Goal: Task Accomplishment & Management: Complete application form

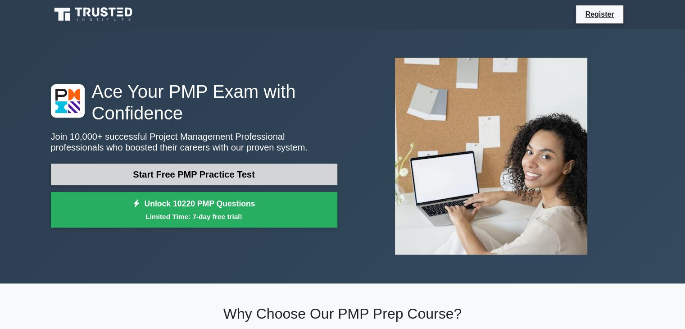
click at [175, 172] on link "Start Free PMP Practice Test" at bounding box center [194, 175] width 287 height 22
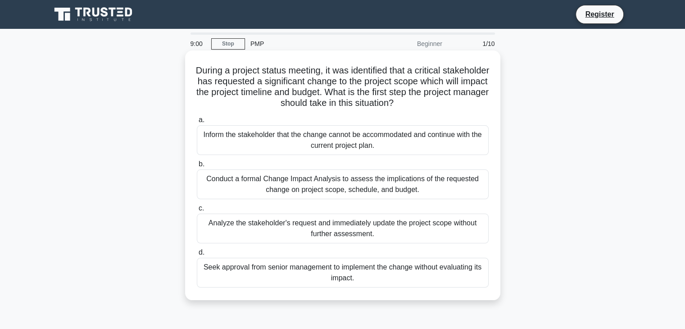
click at [209, 183] on div "Conduct a formal Change Impact Analysis to assess the implications of the reque…" at bounding box center [343, 184] width 292 height 30
click at [197, 167] on input "b. Conduct a formal Change Impact Analysis to assess the implications of the re…" at bounding box center [197, 164] width 0 height 6
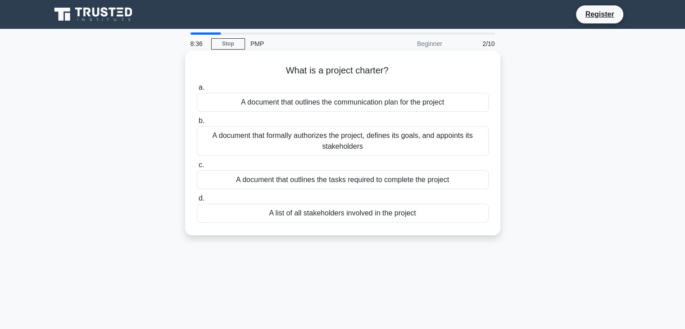
click at [289, 141] on div "A document that formally authorizes the project, defines its goals, and appoint…" at bounding box center [343, 141] width 292 height 30
click at [197, 124] on input "b. A document that formally authorizes the project, defines its goals, and appo…" at bounding box center [197, 121] width 0 height 6
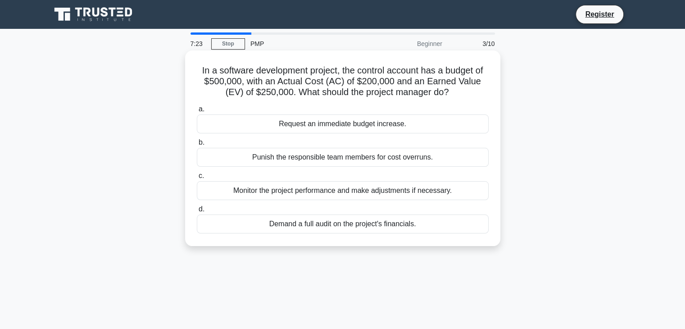
click at [313, 230] on div "Demand a full audit on the project's financials." at bounding box center [343, 224] width 292 height 19
click at [197, 212] on input "d. Demand a full audit on the project's financials." at bounding box center [197, 209] width 0 height 6
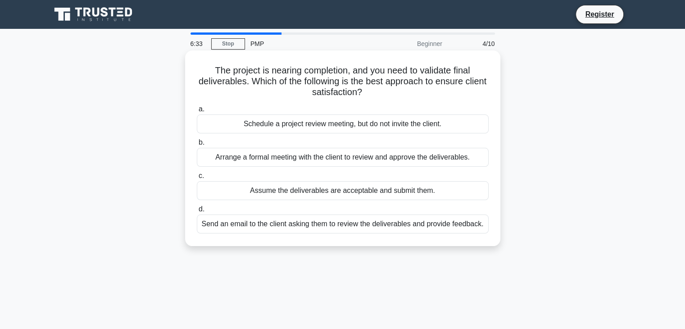
click at [282, 220] on div "Send an email to the client asking them to review the deliverables and provide …" at bounding box center [343, 224] width 292 height 19
click at [197, 212] on input "d. Send an email to the client asking them to review the deliverables and provi…" at bounding box center [197, 209] width 0 height 6
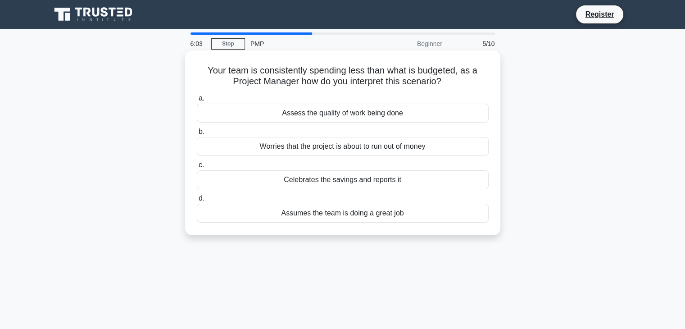
click at [321, 215] on div "Assumes the team is doing a great job" at bounding box center [343, 213] width 292 height 19
click at [197, 201] on input "d. Assumes the team is doing a great job" at bounding box center [197, 199] width 0 height 6
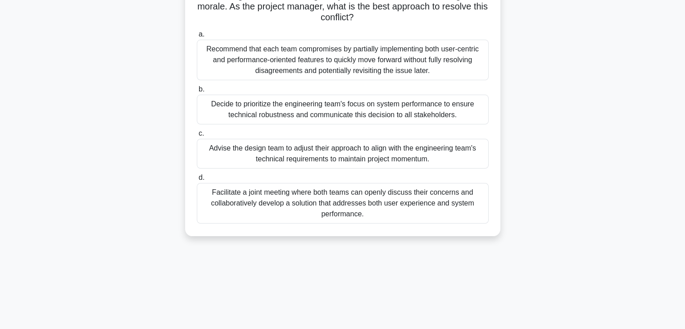
scroll to position [135, 0]
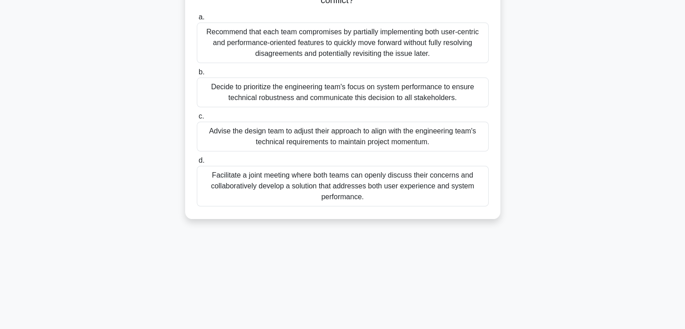
click at [337, 192] on div "Facilitate a joint meeting where both teams can openly discuss their concerns a…" at bounding box center [343, 186] width 292 height 41
click at [197, 164] on input "d. Facilitate a joint meeting where both teams can openly discuss their concern…" at bounding box center [197, 161] width 0 height 6
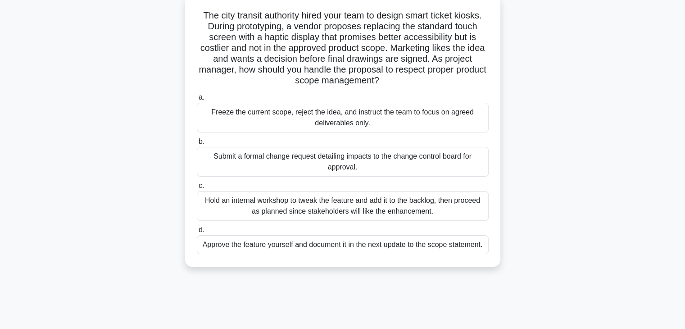
scroll to position [0, 0]
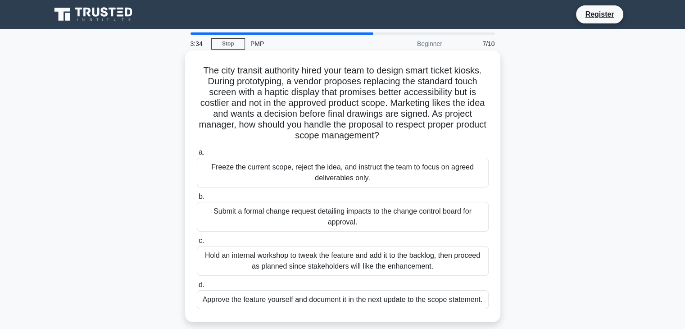
click at [258, 215] on div "Submit a formal change request detailing impacts to the change control board fo…" at bounding box center [343, 217] width 292 height 30
click at [197, 200] on input "b. Submit a formal change request detailing impacts to the change control board…" at bounding box center [197, 197] width 0 height 6
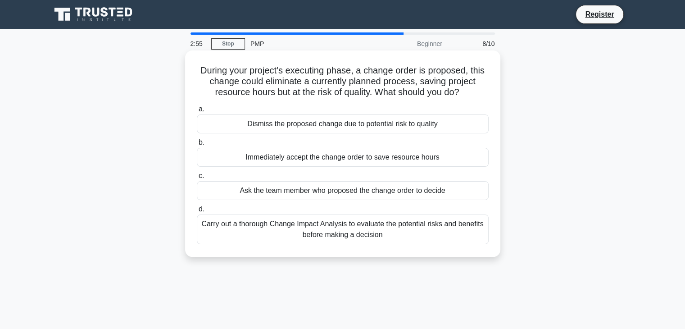
click at [338, 230] on div "Carry out a thorough Change Impact Analysis to evaluate the potential risks and…" at bounding box center [343, 230] width 292 height 30
click at [197, 212] on input "d. Carry out a thorough Change Impact Analysis to evaluate the potential risks …" at bounding box center [197, 209] width 0 height 6
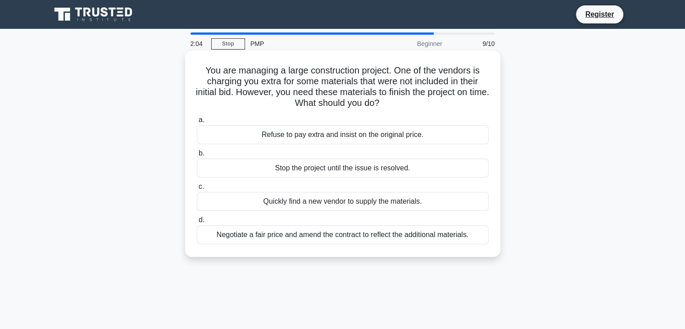
click at [351, 239] on div "Negotiate a fair price and amend the contract to reflect the additional materia…" at bounding box center [343, 234] width 292 height 19
click at [197, 223] on input "d. Negotiate a fair price and amend the contract to reflect the additional mate…" at bounding box center [197, 220] width 0 height 6
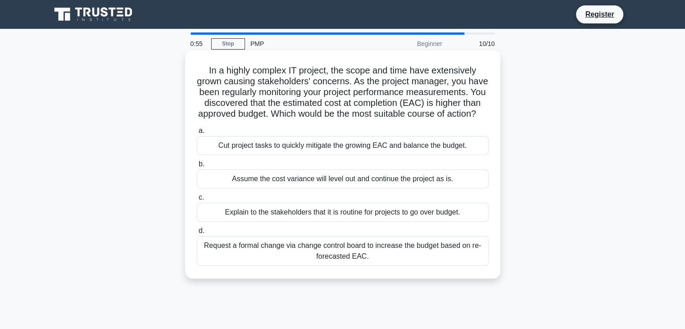
click at [376, 266] on div "Request a formal change via change control board to increase the budget based o…" at bounding box center [343, 251] width 292 height 30
click at [197, 234] on input "d. Request a formal change via change control board to increase the budget base…" at bounding box center [197, 231] width 0 height 6
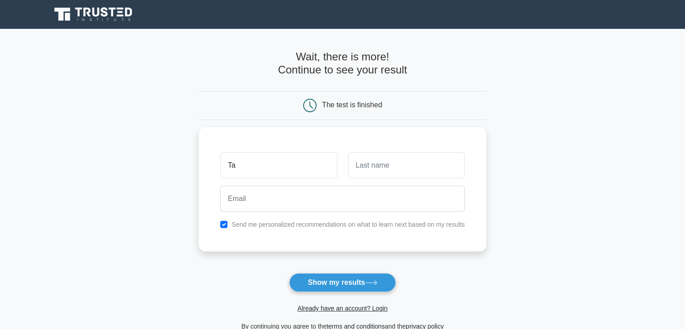
type input "T"
type input "Tayyiba"
click at [411, 169] on input "text" at bounding box center [406, 163] width 117 height 26
type input "Gunashova"
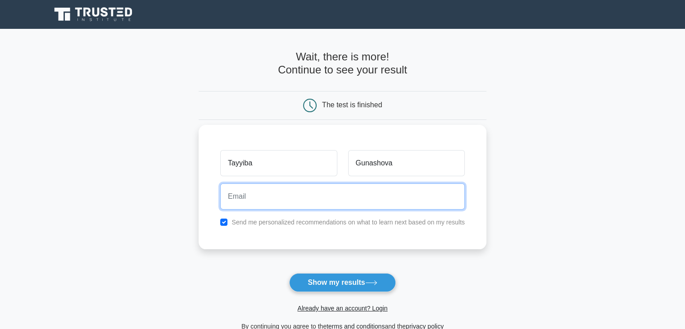
click at [367, 194] on input "email" at bounding box center [342, 196] width 245 height 26
type input "t.gunashova@sabahresidence.az"
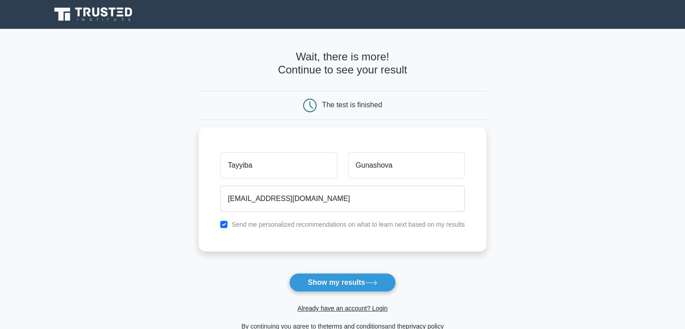
click at [346, 283] on button "Show my results" at bounding box center [342, 282] width 106 height 19
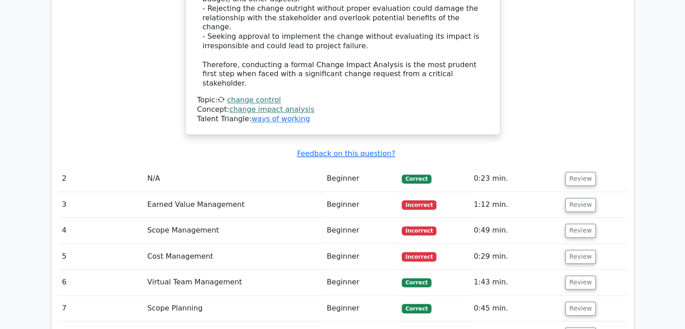
scroll to position [1262, 0]
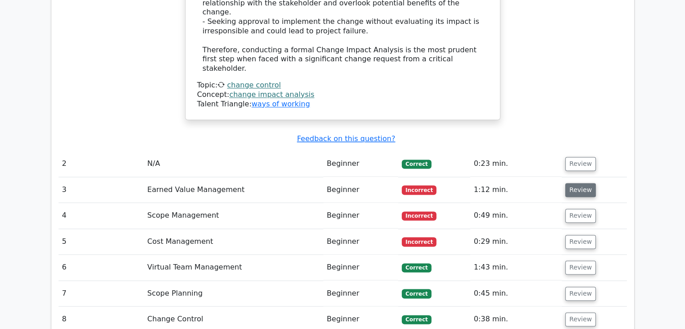
click at [573, 183] on button "Review" at bounding box center [581, 190] width 31 height 14
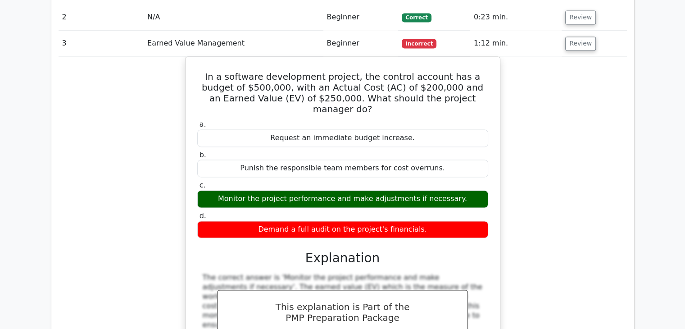
scroll to position [1532, 0]
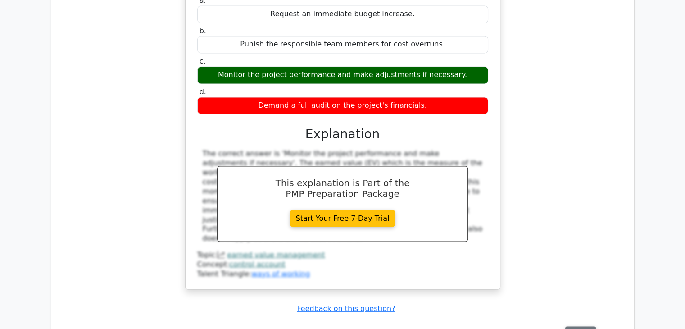
click at [575, 326] on button "Review" at bounding box center [581, 333] width 31 height 14
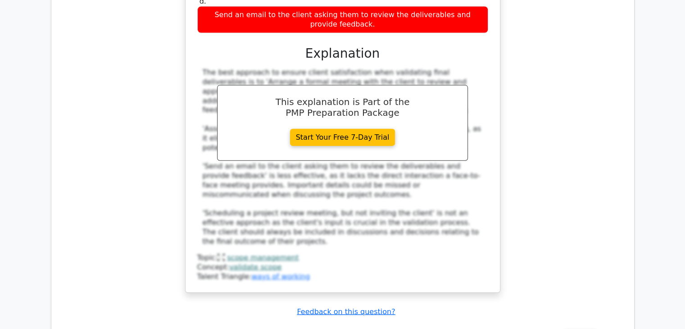
scroll to position [2118, 0]
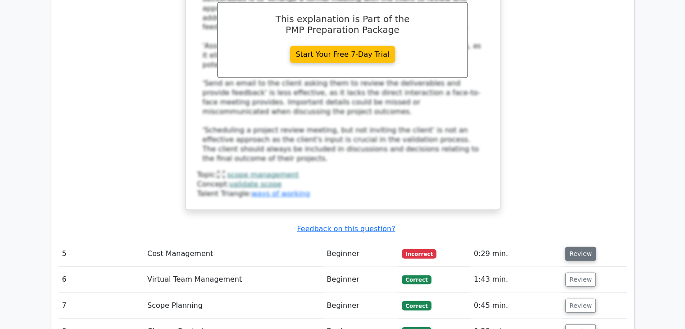
click at [588, 247] on button "Review" at bounding box center [581, 254] width 31 height 14
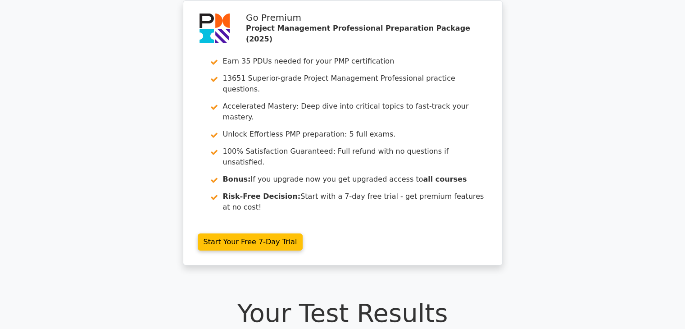
scroll to position [0, 0]
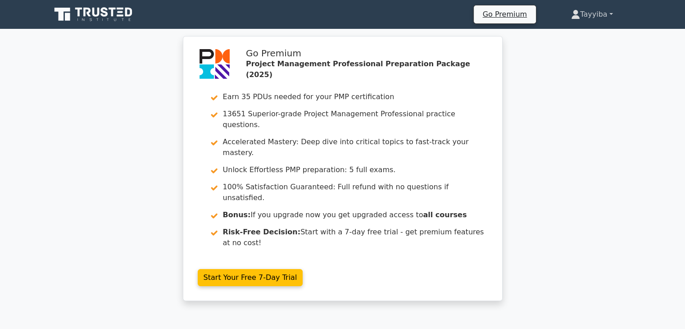
click at [597, 9] on link "Tayyiba" at bounding box center [592, 14] width 85 height 18
drag, startPoint x: 618, startPoint y: 141, endPoint x: 598, endPoint y: 138, distance: 21.0
click at [618, 141] on div "Go Premium Project Management Professional Preparation Package (2025) Earn 35 P…" at bounding box center [342, 174] width 685 height 276
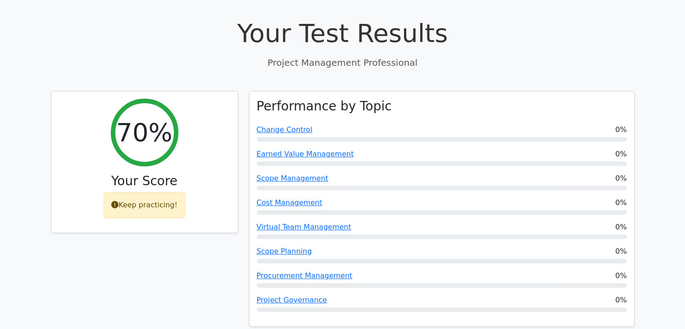
scroll to position [225, 0]
